Goal: Information Seeking & Learning: Find specific page/section

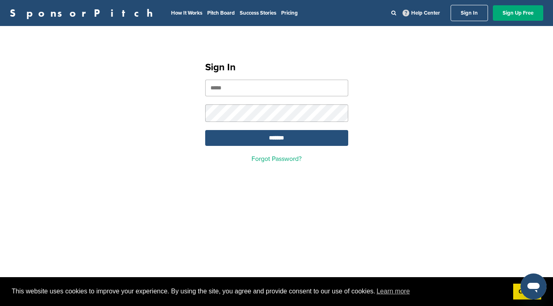
type input "**********"
click at [273, 142] on input "*******" at bounding box center [276, 138] width 143 height 16
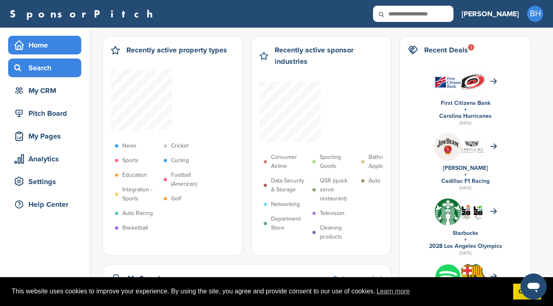
click at [48, 68] on div "Search" at bounding box center [46, 68] width 69 height 15
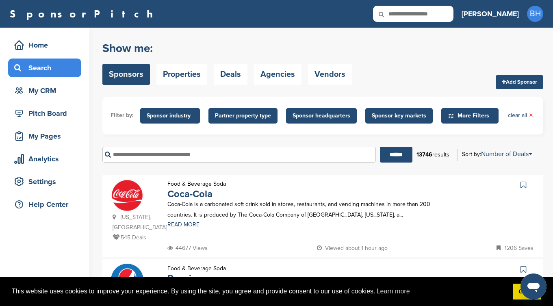
click at [326, 120] on span "Sponsor headquarters" at bounding box center [322, 115] width 58 height 9
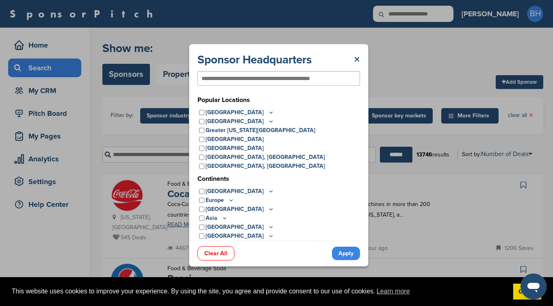
click at [287, 79] on input "text" at bounding box center [266, 78] width 128 height 7
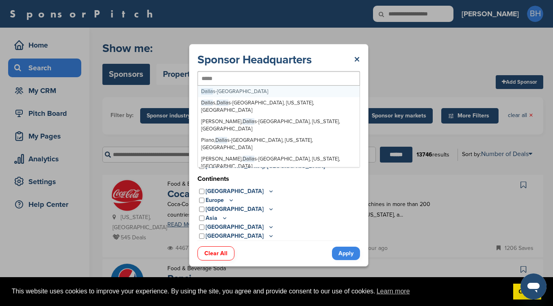
type input "******"
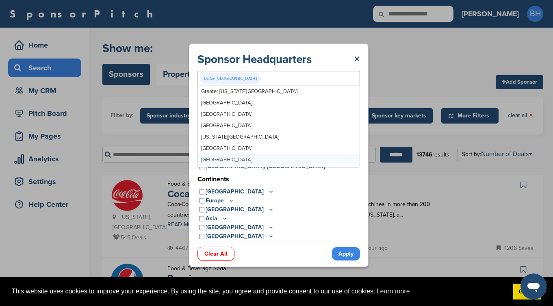
click at [351, 251] on link "Apply" at bounding box center [346, 253] width 28 height 13
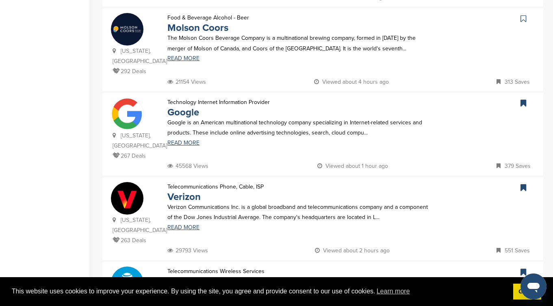
scroll to position [758, 0]
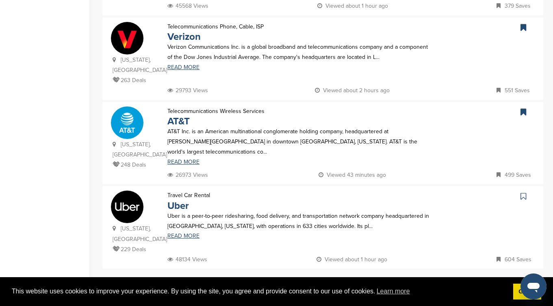
click at [299, 279] on link "2" at bounding box center [299, 286] width 17 height 15
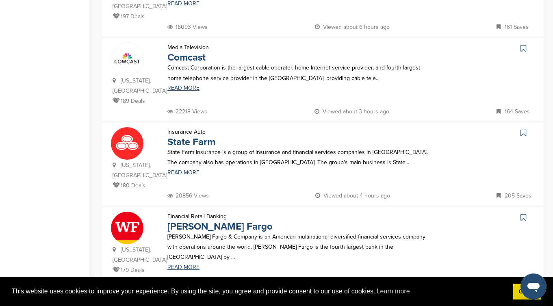
scroll to position [749, 0]
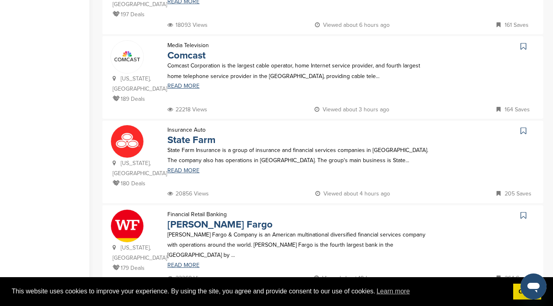
click at [325, 297] on link "3" at bounding box center [319, 304] width 17 height 15
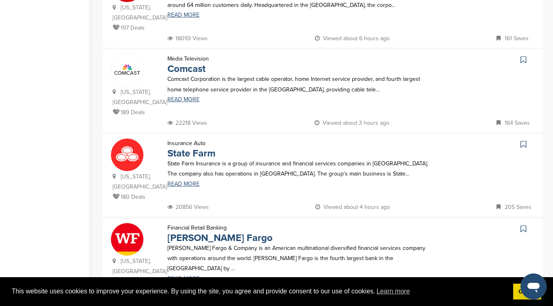
scroll to position [0, 0]
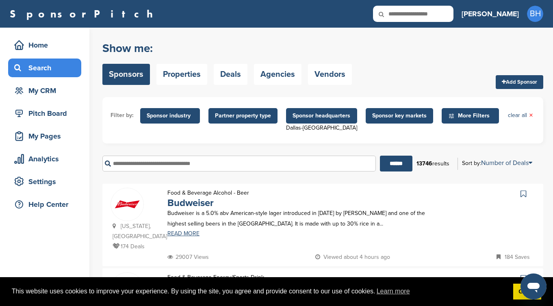
click at [325, 235] on link "READ MORE" at bounding box center [301, 234] width 266 height 6
click at [466, 118] on span "More Filters" at bounding box center [472, 115] width 47 height 9
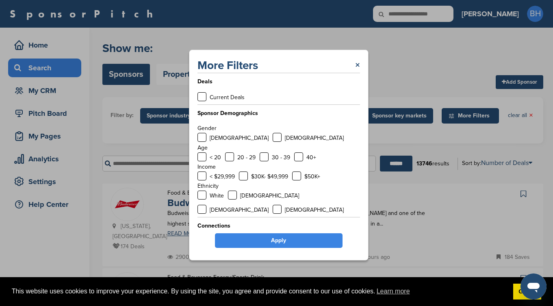
scroll to position [3, 0]
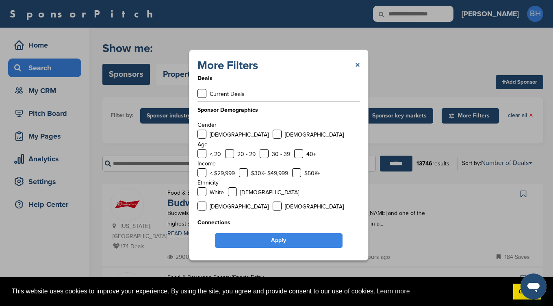
click at [357, 66] on link "×" at bounding box center [357, 65] width 5 height 15
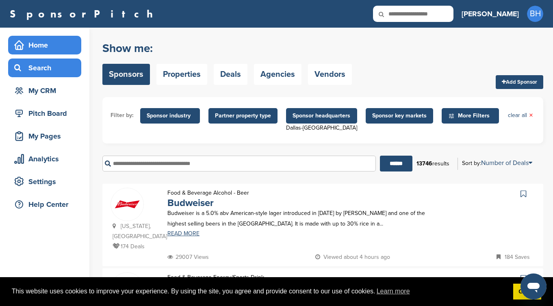
click at [37, 45] on div "Home" at bounding box center [46, 45] width 69 height 15
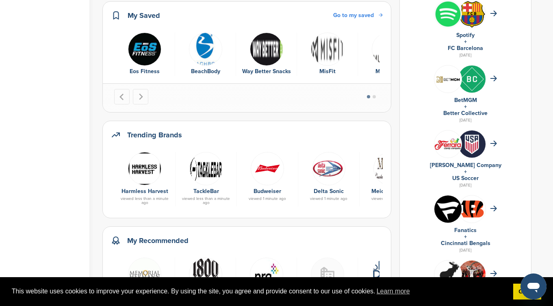
scroll to position [339, 0]
